Goal: Information Seeking & Learning: Learn about a topic

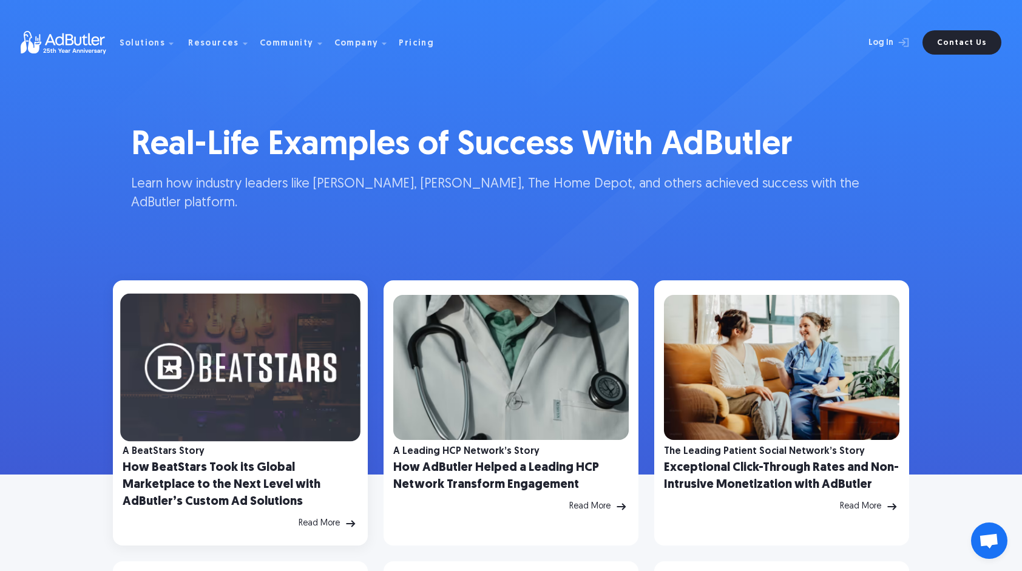
click at [257, 382] on img at bounding box center [240, 368] width 240 height 148
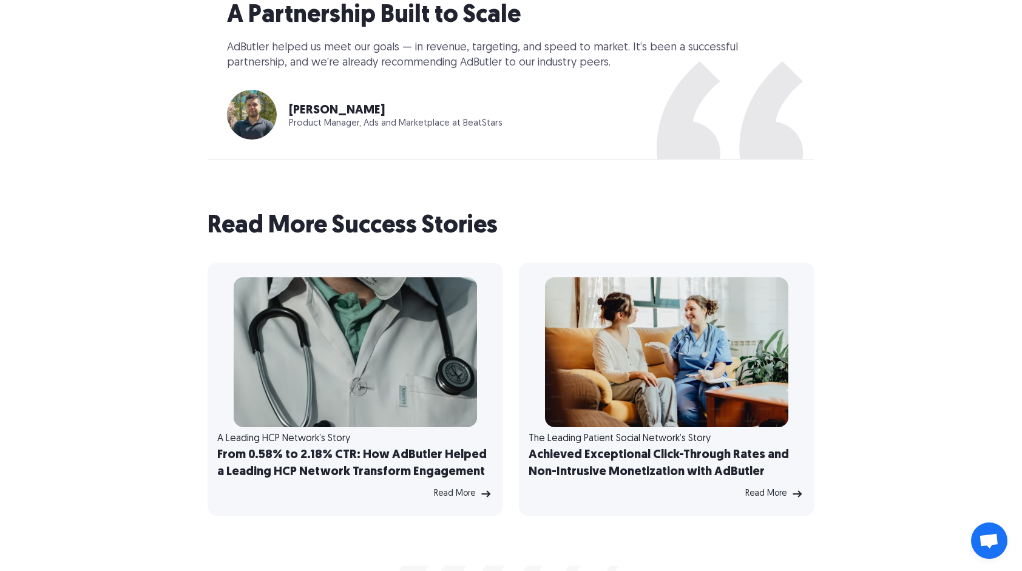
scroll to position [3398, 0]
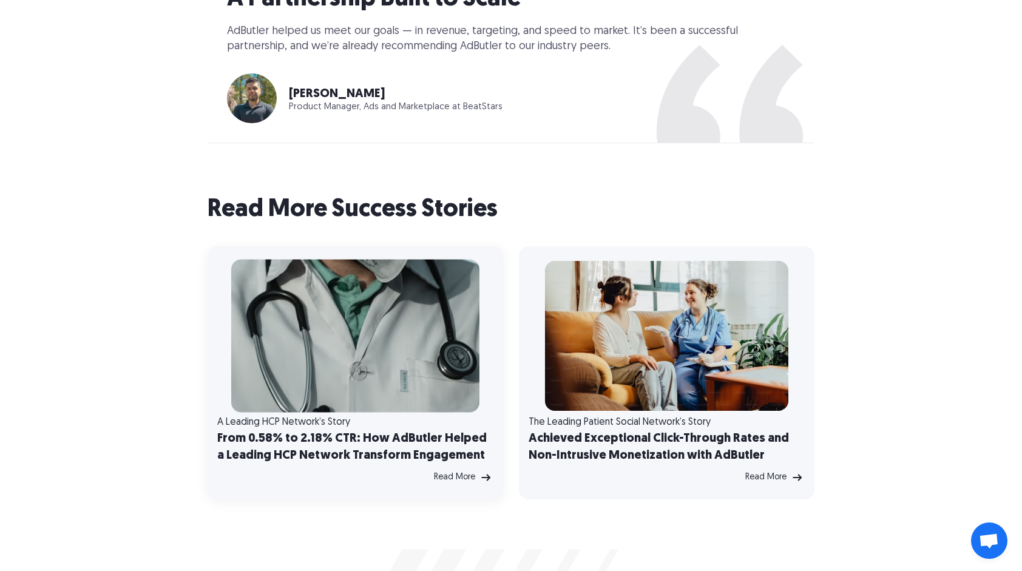
click at [390, 286] on img at bounding box center [355, 336] width 248 height 153
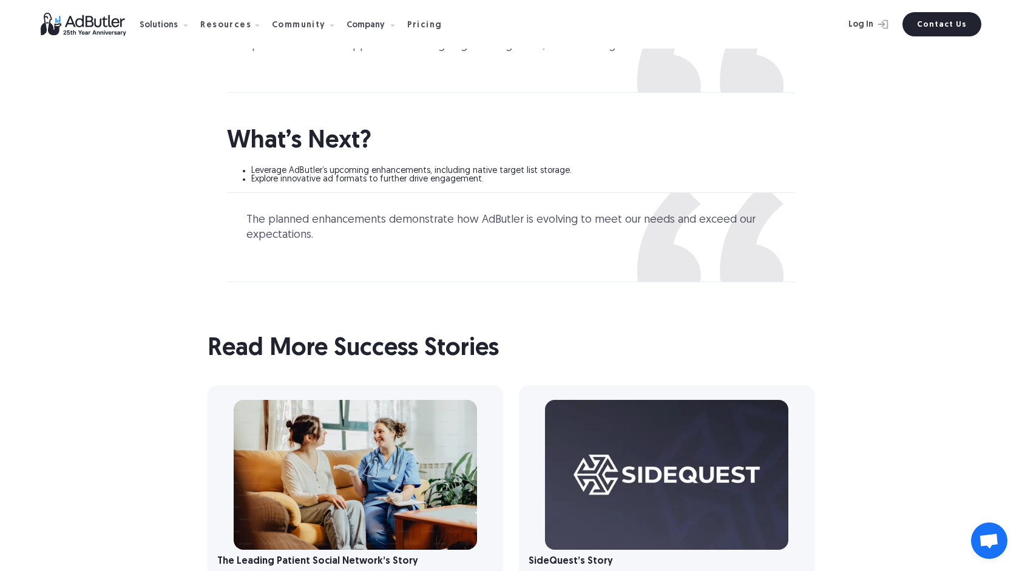
scroll to position [3641, 0]
